Goal: Task Accomplishment & Management: Use online tool/utility

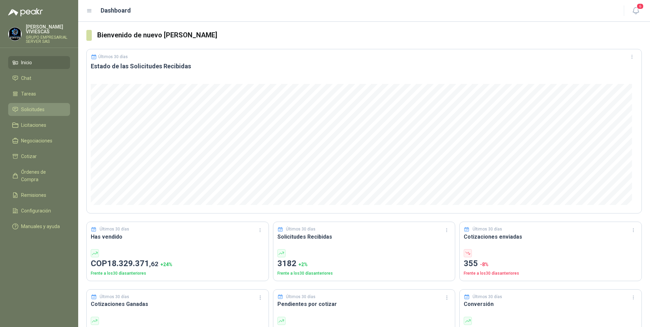
click at [31, 112] on span "Solicitudes" at bounding box center [32, 109] width 23 height 7
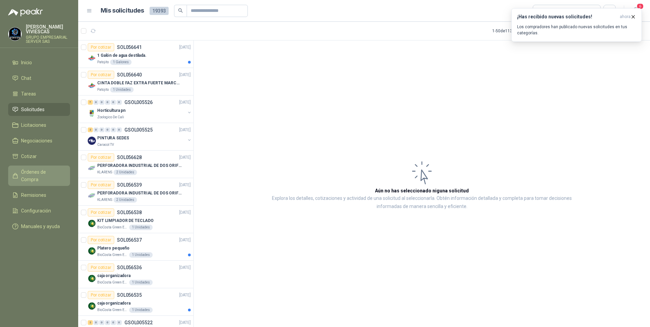
click at [40, 171] on span "Órdenes de Compra" at bounding box center [42, 175] width 43 height 15
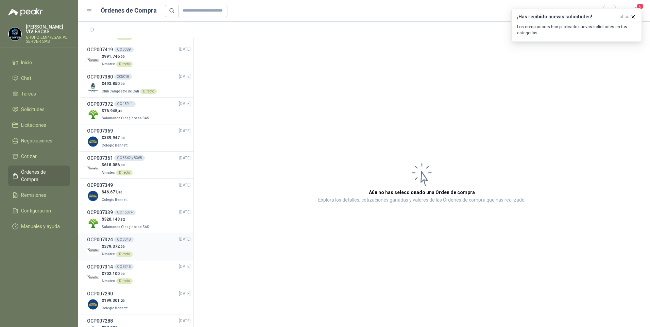
scroll to position [34, 0]
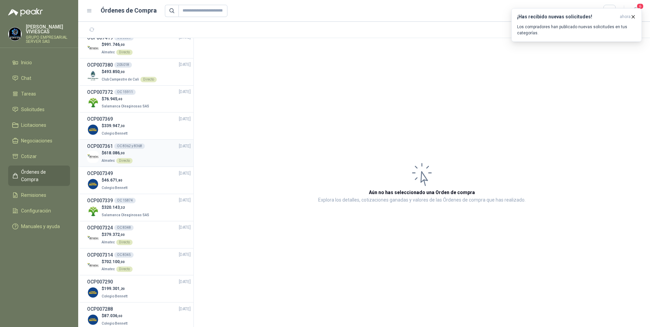
click at [113, 154] on span "618.086 ,00" at bounding box center [114, 153] width 21 height 5
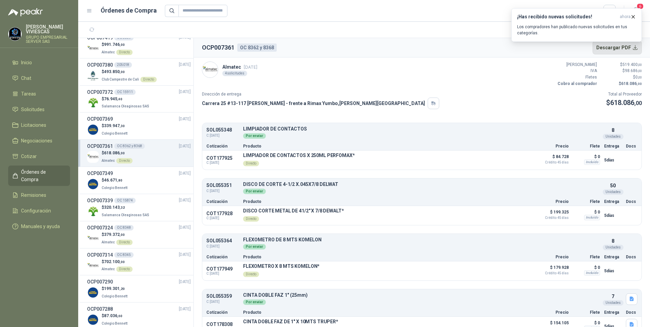
click at [633, 49] on button "Descargar PDF" at bounding box center [618, 48] width 50 height 14
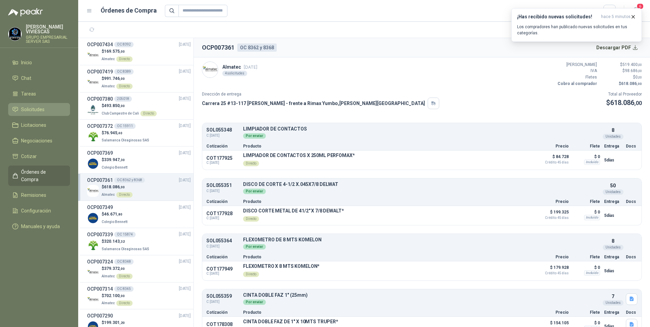
click at [31, 107] on span "Solicitudes" at bounding box center [32, 109] width 23 height 7
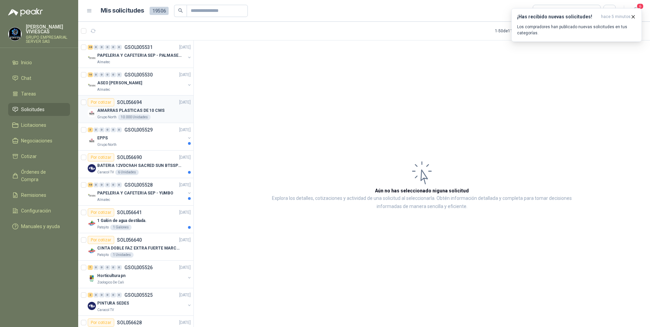
click at [114, 108] on p "AMARRAS PLASTICAS DE 10 CMS" at bounding box center [130, 110] width 67 height 6
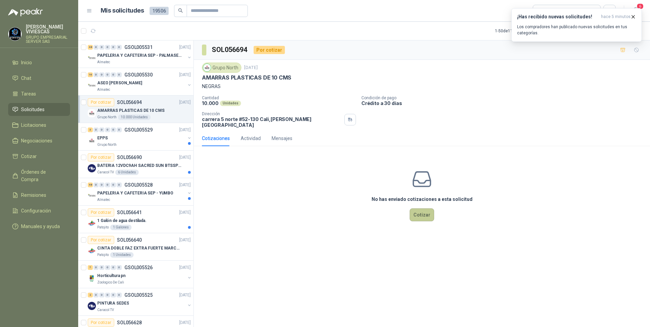
click at [421, 208] on button "Cotizar" at bounding box center [422, 214] width 24 height 13
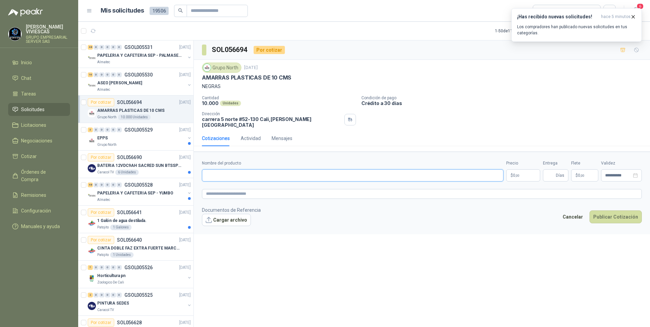
click at [219, 171] on input "Nombre del producto" at bounding box center [353, 175] width 302 height 12
type input "*"
type input "**********"
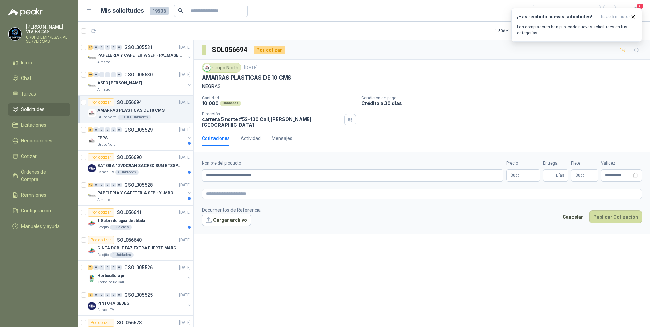
click at [524, 169] on body "[PERSON_NAME] GRUPO EMPRESARIAL SERVER SAS Inicio Chat Tareas Solicitudes Licit…" at bounding box center [325, 163] width 650 height 327
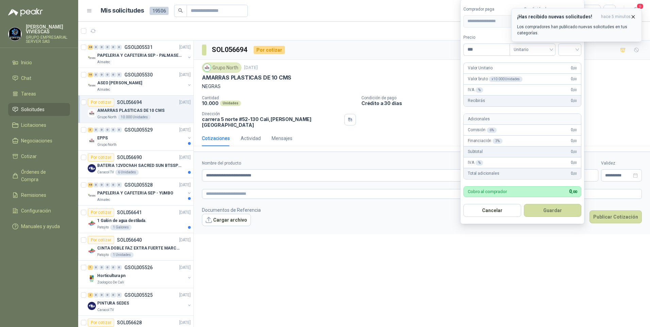
click at [634, 16] on icon "button" at bounding box center [633, 17] width 6 height 6
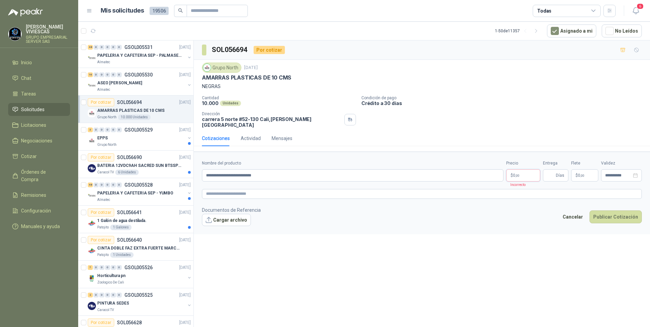
click at [518, 171] on body "[PERSON_NAME] GRUPO EMPRESARIAL SERVER SAS Inicio Chat Tareas Solicitudes Licit…" at bounding box center [325, 163] width 650 height 327
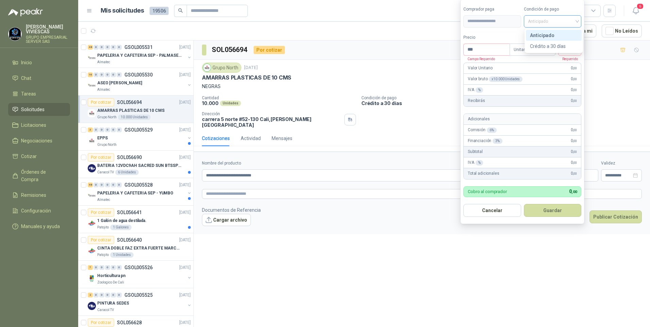
click at [549, 24] on span "Anticipado" at bounding box center [553, 21] width 50 height 10
click at [549, 45] on div "Crédito a 30 días" at bounding box center [554, 46] width 48 height 7
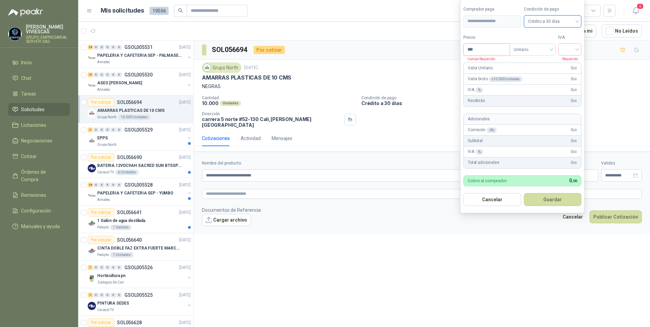
click at [490, 53] on input "***" at bounding box center [487, 50] width 46 height 12
type input "****"
click at [575, 49] on input "search" at bounding box center [569, 49] width 15 height 10
drag, startPoint x: 570, startPoint y: 65, endPoint x: 569, endPoint y: 58, distance: 6.9
click at [570, 65] on div "19%" at bounding box center [571, 63] width 13 height 7
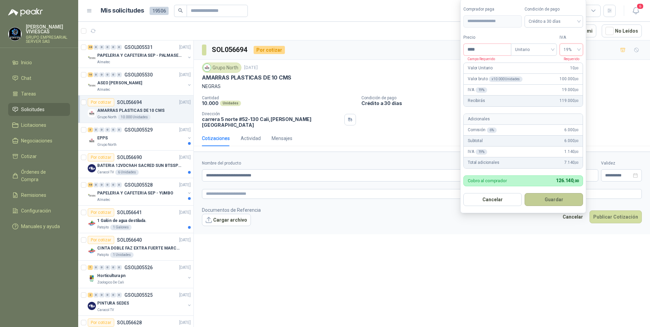
click at [560, 197] on button "Guardar" at bounding box center [554, 199] width 58 height 13
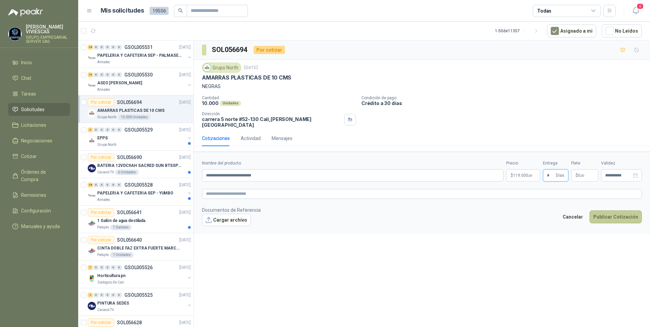
type input "*"
click at [617, 212] on button "Publicar Cotización" at bounding box center [616, 216] width 52 height 13
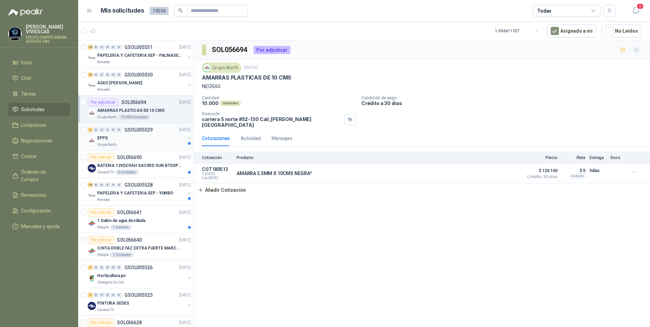
click at [106, 141] on div "EPPS" at bounding box center [141, 138] width 88 height 8
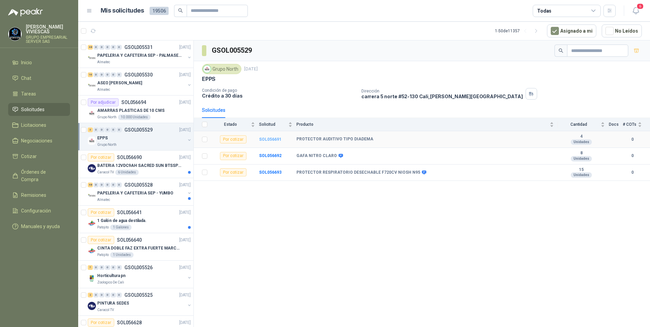
click at [267, 138] on b "SOL056691" at bounding box center [270, 139] width 22 height 5
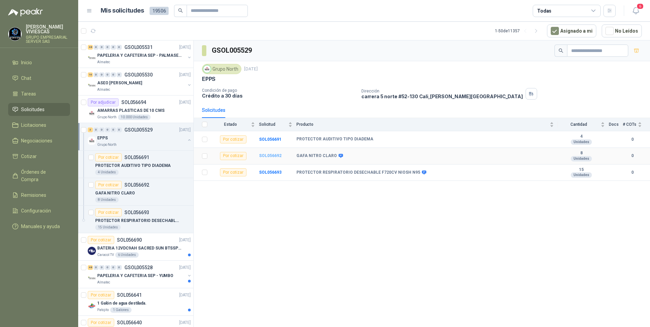
click at [266, 157] on b "SOL056692" at bounding box center [270, 155] width 22 height 5
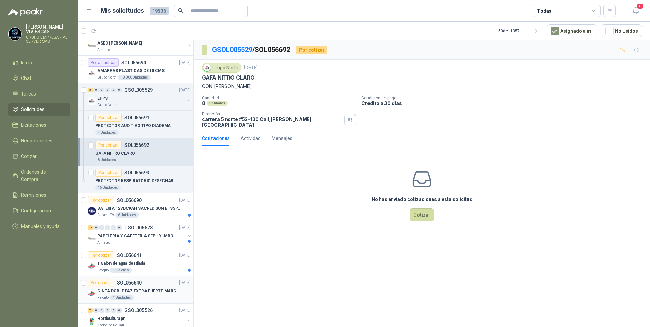
scroll to position [136, 0]
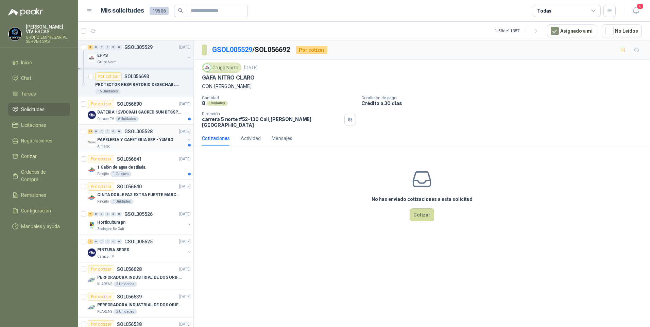
click at [130, 140] on p "PAPELERIA Y CAFETERIA SEP - YUMBO" at bounding box center [135, 140] width 76 height 6
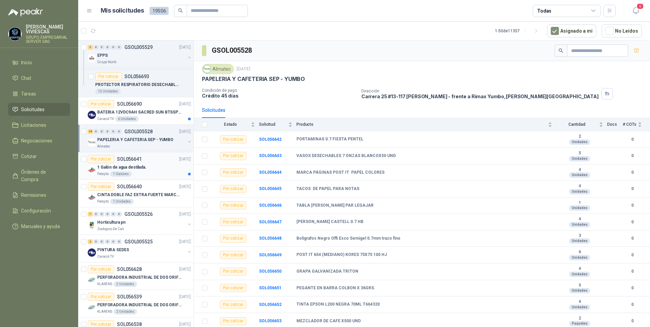
click at [135, 168] on p "1 Galón de agua destilada." at bounding box center [121, 167] width 49 height 6
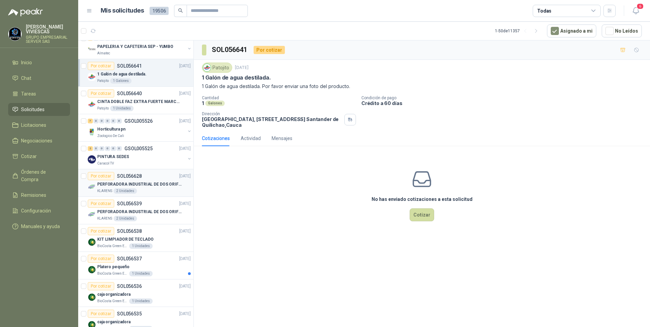
scroll to position [238, 0]
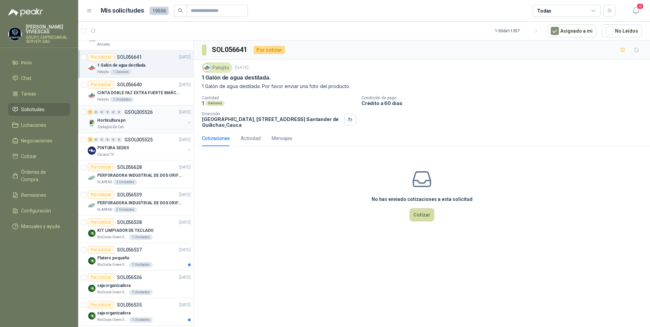
click at [114, 116] on div "7 0 0 0 0 0 GSOL005526 [DATE]" at bounding box center [140, 112] width 104 height 8
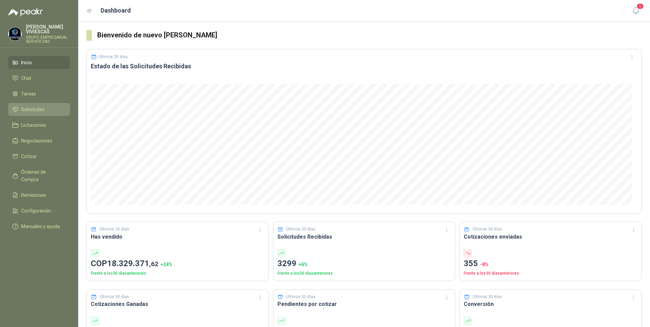
click at [31, 110] on span "Solicitudes" at bounding box center [32, 109] width 23 height 7
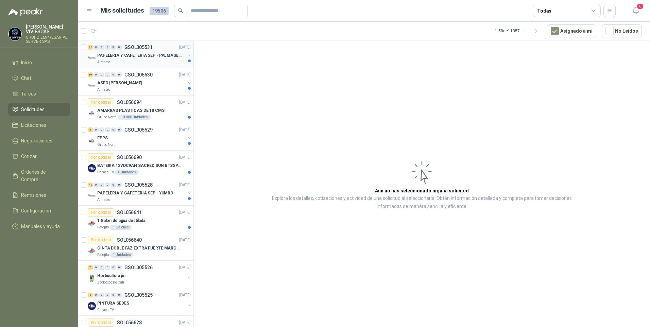
click at [127, 54] on p "PAPELERIA Y CAFETERIA SEP - PALMASECA" at bounding box center [139, 55] width 85 height 6
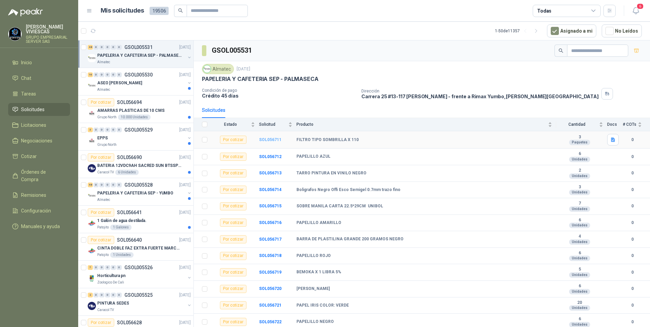
click at [271, 137] on b "SOL056711" at bounding box center [270, 139] width 22 height 5
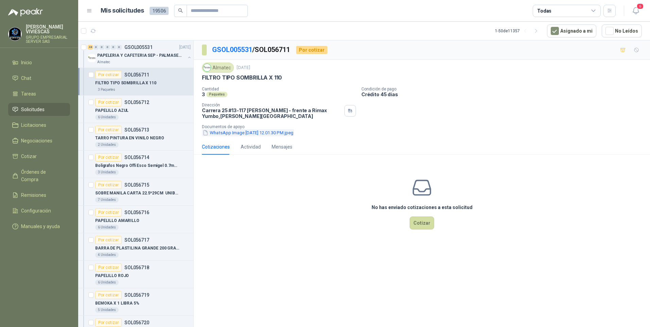
click at [238, 131] on button "WhatsApp Image 2025-09-18 at 12.01.30 PM.jpeg" at bounding box center [248, 132] width 92 height 7
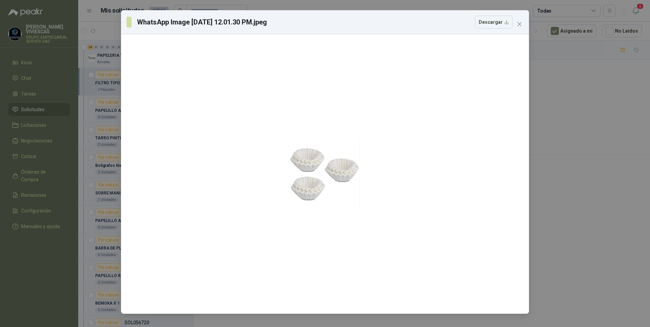
click at [601, 233] on div "WhatsApp Image 2025-09-18 at 12.01.30 PM.jpeg Descargar" at bounding box center [325, 163] width 650 height 327
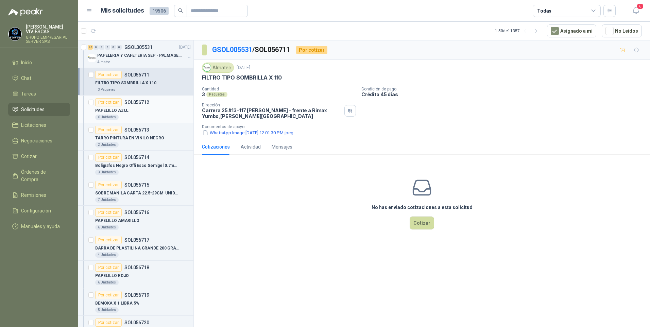
click at [115, 111] on p "PAPELILLO AZUL" at bounding box center [111, 110] width 33 height 6
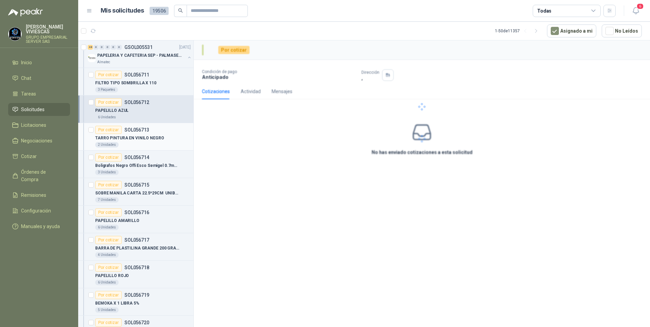
click at [132, 138] on p "TARRO PINTURA EN VINILO NEGRO" at bounding box center [129, 138] width 69 height 6
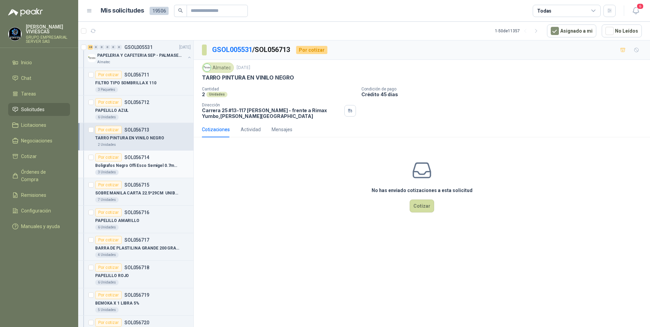
click at [137, 167] on p "Boligrafos Negro Offi Esco Semigel 0.7mm trazo fino" at bounding box center [137, 166] width 85 height 6
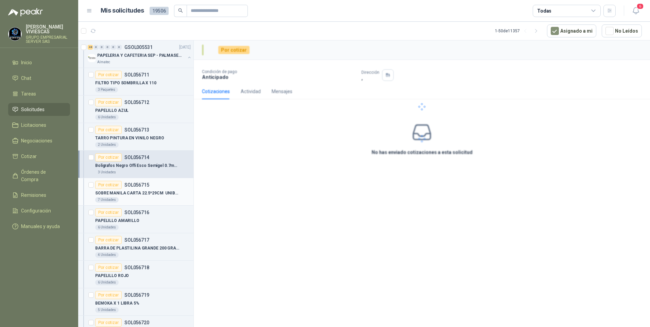
click at [129, 190] on p "SOBRE MANILA CARTA 22.5*29CM UNIBOL" at bounding box center [137, 193] width 85 height 6
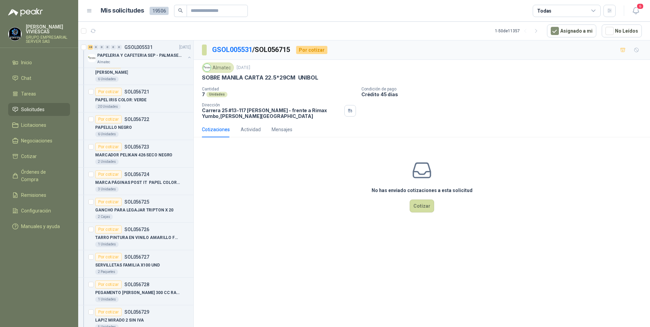
scroll to position [170, 0]
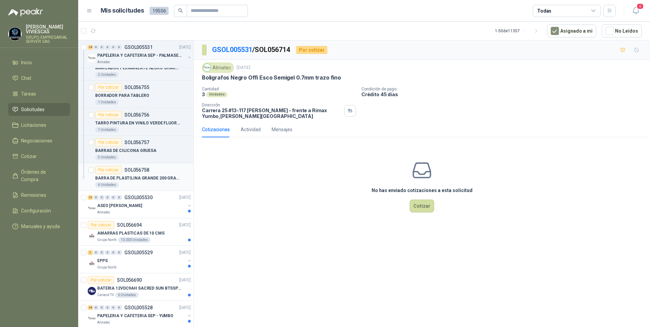
scroll to position [1190, 0]
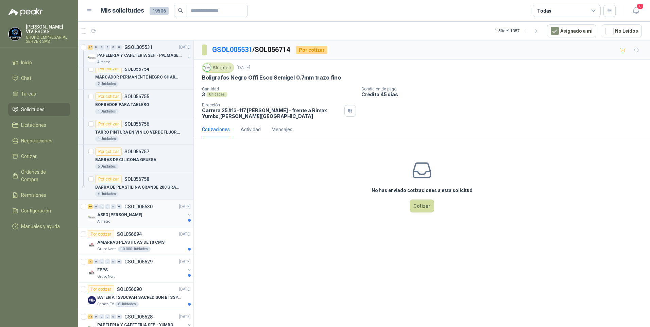
click at [111, 215] on p "ASEO [PERSON_NAME]" at bounding box center [119, 215] width 45 height 6
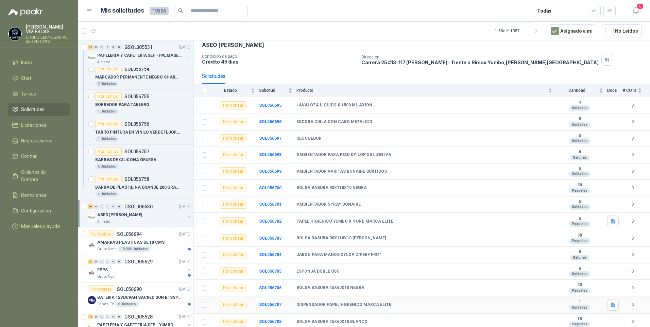
scroll to position [68, 0]
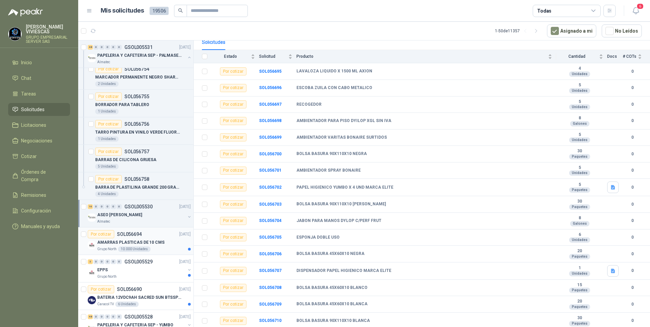
click at [113, 240] on p "AMARRAS PLASTICAS DE 10 CMS" at bounding box center [130, 242] width 67 height 6
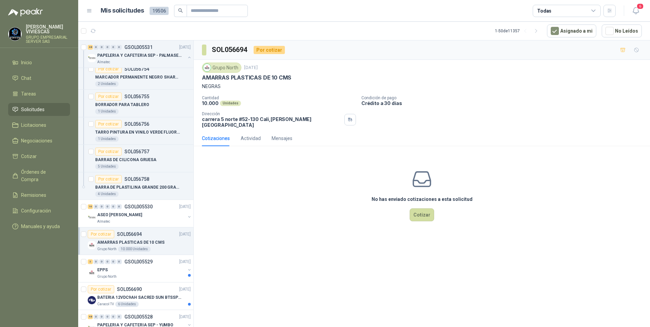
click at [423, 217] on div "No has enviado cotizaciones a esta solicitud Cotizar" at bounding box center [422, 195] width 456 height 87
click at [427, 214] on button "Cotizar" at bounding box center [422, 214] width 24 height 13
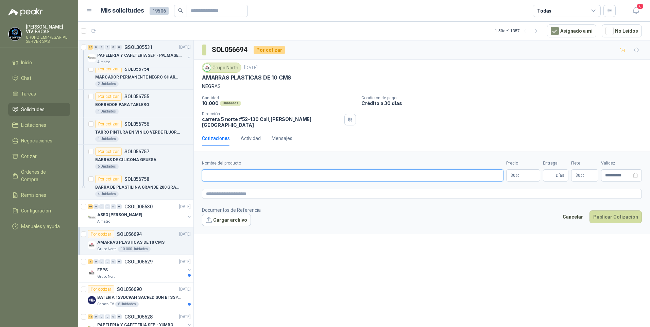
click at [209, 173] on input "Nombre del producto" at bounding box center [353, 175] width 302 height 12
click at [35, 191] on span "Remisiones" at bounding box center [33, 194] width 25 height 7
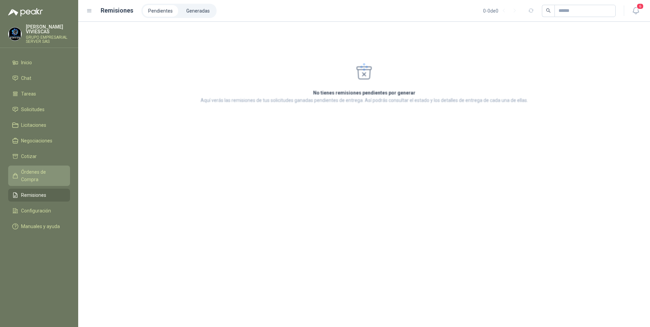
click at [43, 167] on link "Órdenes de Compra" at bounding box center [39, 176] width 62 height 20
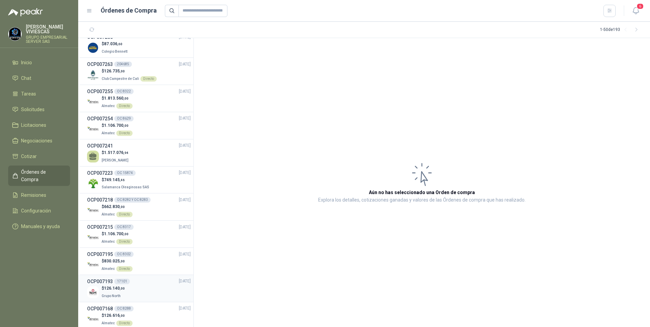
scroll to position [374, 0]
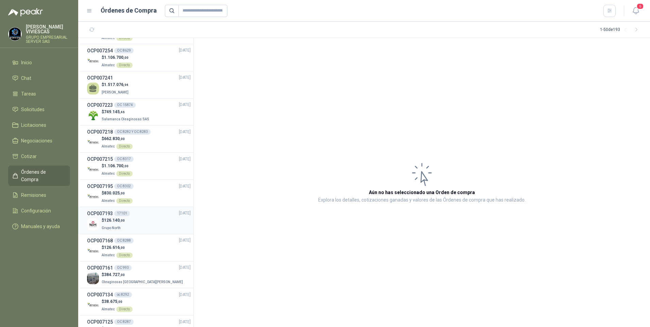
click at [112, 220] on span "126.140 ,00" at bounding box center [114, 220] width 21 height 5
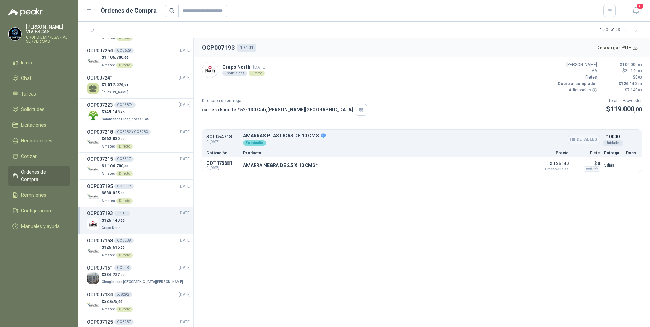
click at [590, 140] on button "Detalles" at bounding box center [584, 139] width 32 height 9
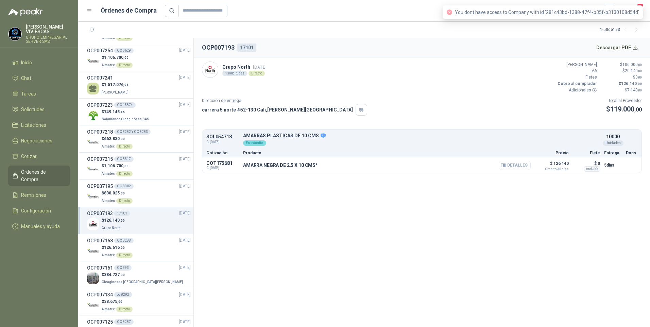
click at [519, 166] on button "Detalles" at bounding box center [515, 165] width 32 height 9
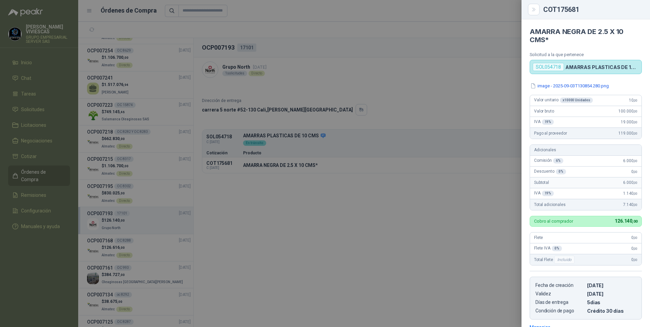
click at [379, 266] on div at bounding box center [325, 163] width 650 height 327
